Goal: Task Accomplishment & Management: Manage account settings

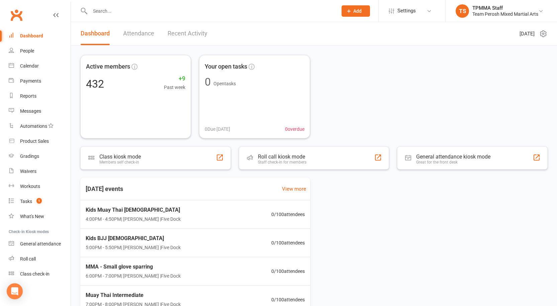
scroll to position [1, 0]
click at [113, 11] on input "text" at bounding box center [210, 10] width 245 height 9
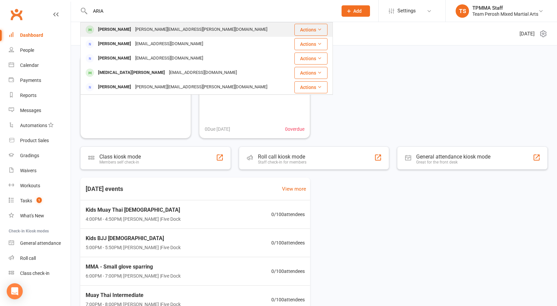
type input "ARIA"
click at [112, 30] on div "Aria Forster" at bounding box center [114, 30] width 37 height 10
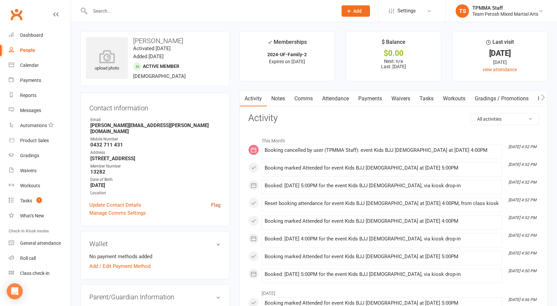
click at [220, 201] on link "Flag" at bounding box center [215, 205] width 9 height 8
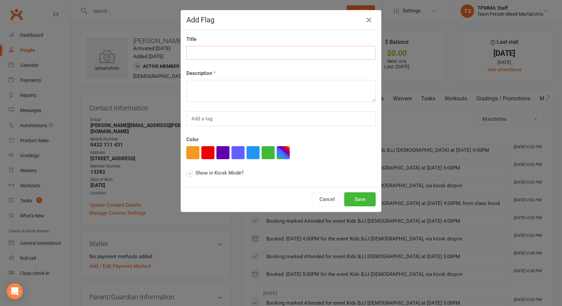
click at [195, 56] on input at bounding box center [280, 53] width 189 height 14
type input "Gi pants"
type textarea "%"
type textarea "$50"
click at [360, 198] on button "Save" at bounding box center [359, 199] width 31 height 14
